Goal: Task Accomplishment & Management: Manage account settings

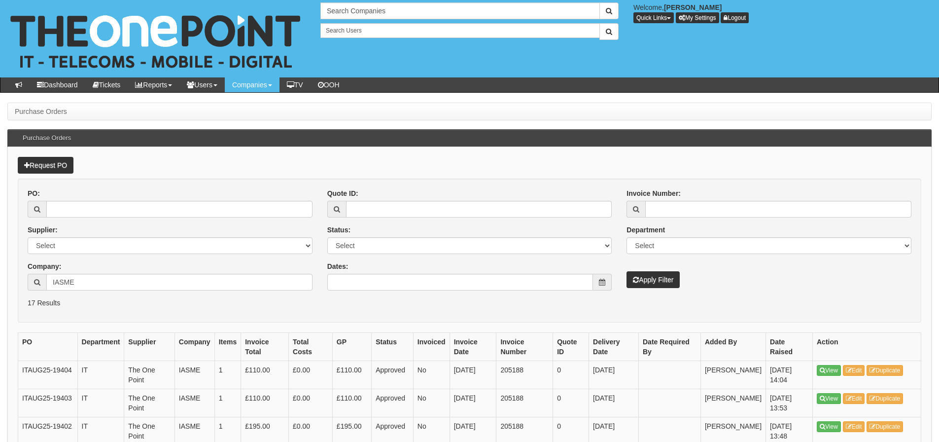
scroll to position [124, 0]
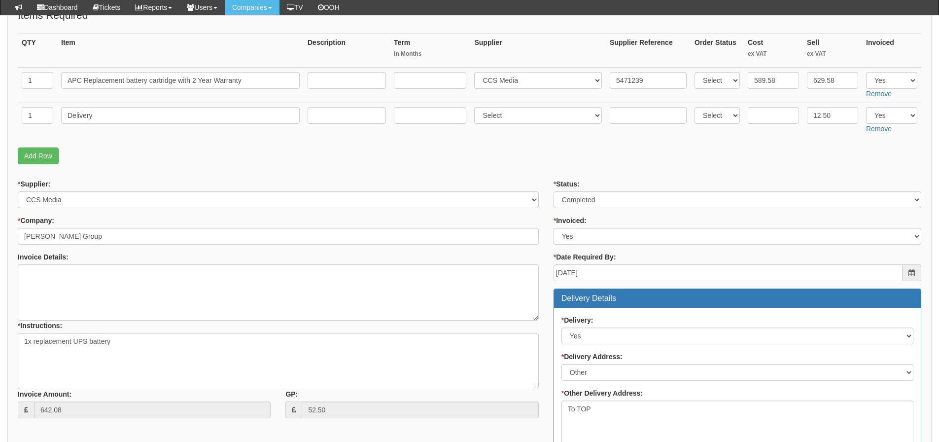
scroll to position [148, 0]
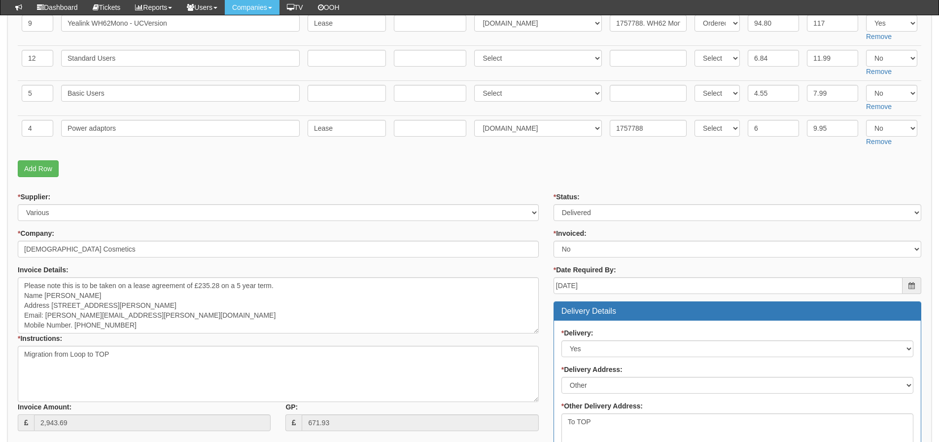
scroll to position [542, 0]
